Goal: Task Accomplishment & Management: Use online tool/utility

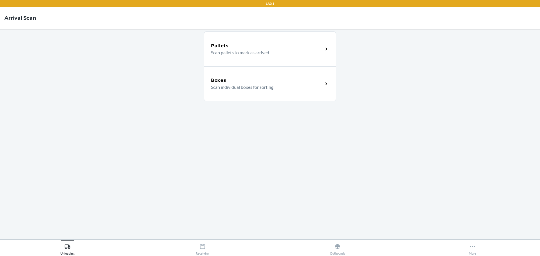
click at [249, 46] on div "Pallets" at bounding box center [267, 45] width 112 height 7
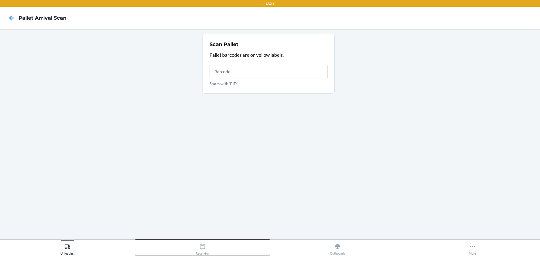
click at [203, 251] on div "Receiving" at bounding box center [202, 248] width 13 height 14
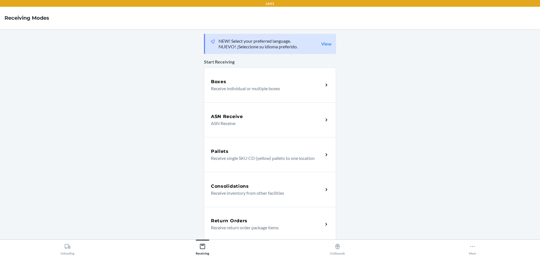
click at [246, 84] on div "Boxes" at bounding box center [267, 81] width 112 height 7
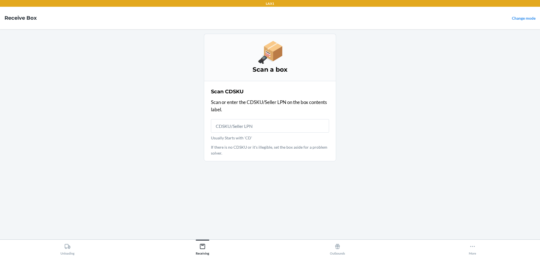
click at [265, 123] on input "Usually Starts with 'CD'" at bounding box center [270, 125] width 118 height 13
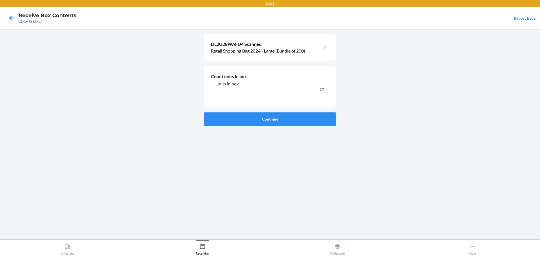
type input "200"
click button "Continue" at bounding box center [270, 118] width 132 height 13
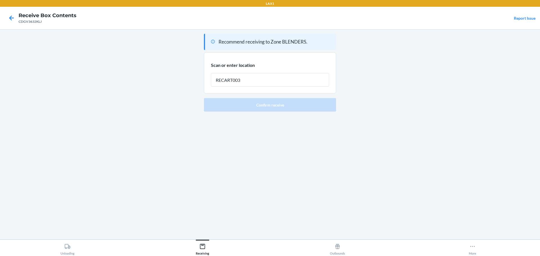
type input "RECART003"
